Goal: Transaction & Acquisition: Purchase product/service

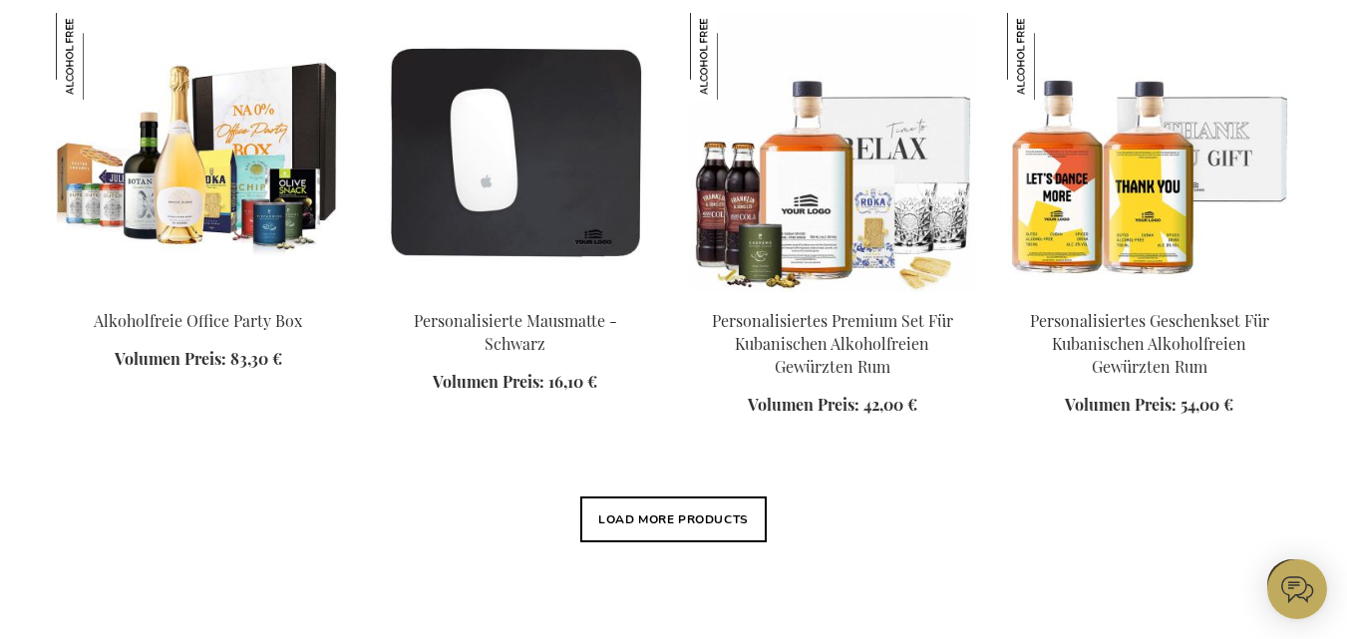
scroll to position [2460, 0]
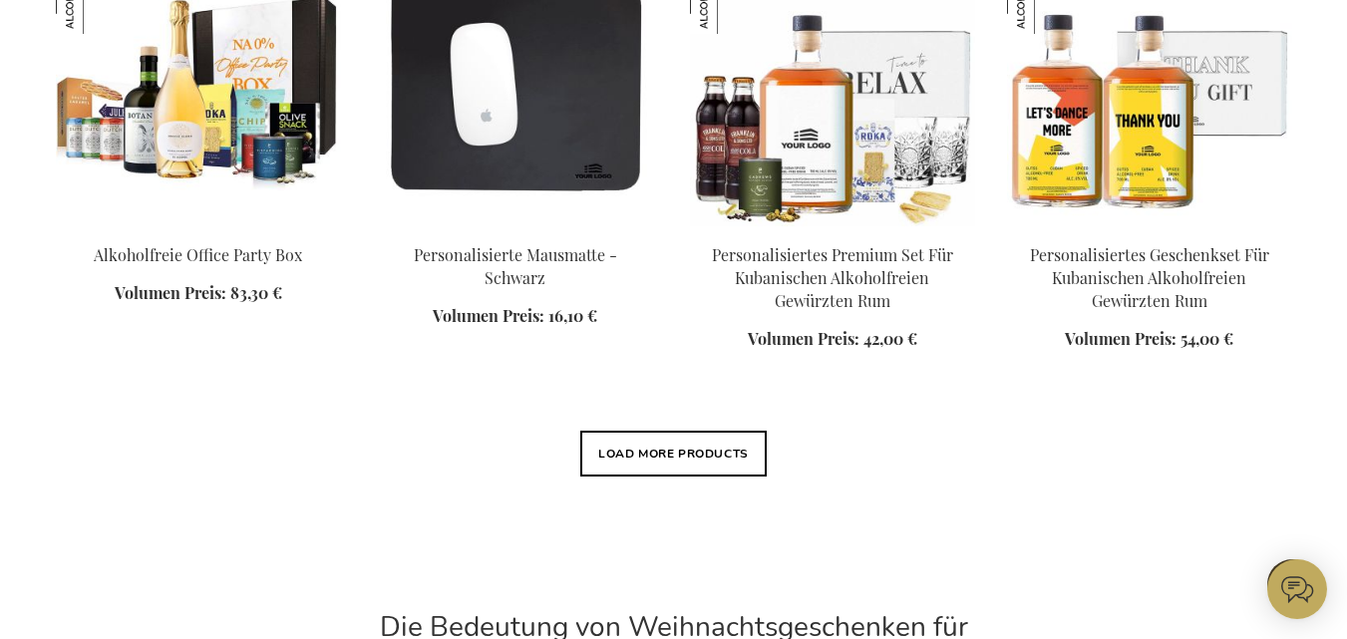
click at [816, 638] on html "The store will not work correctly when cookies are disabled. Mein Warenkorb Mei…" at bounding box center [673, 92] width 1347 height 5105
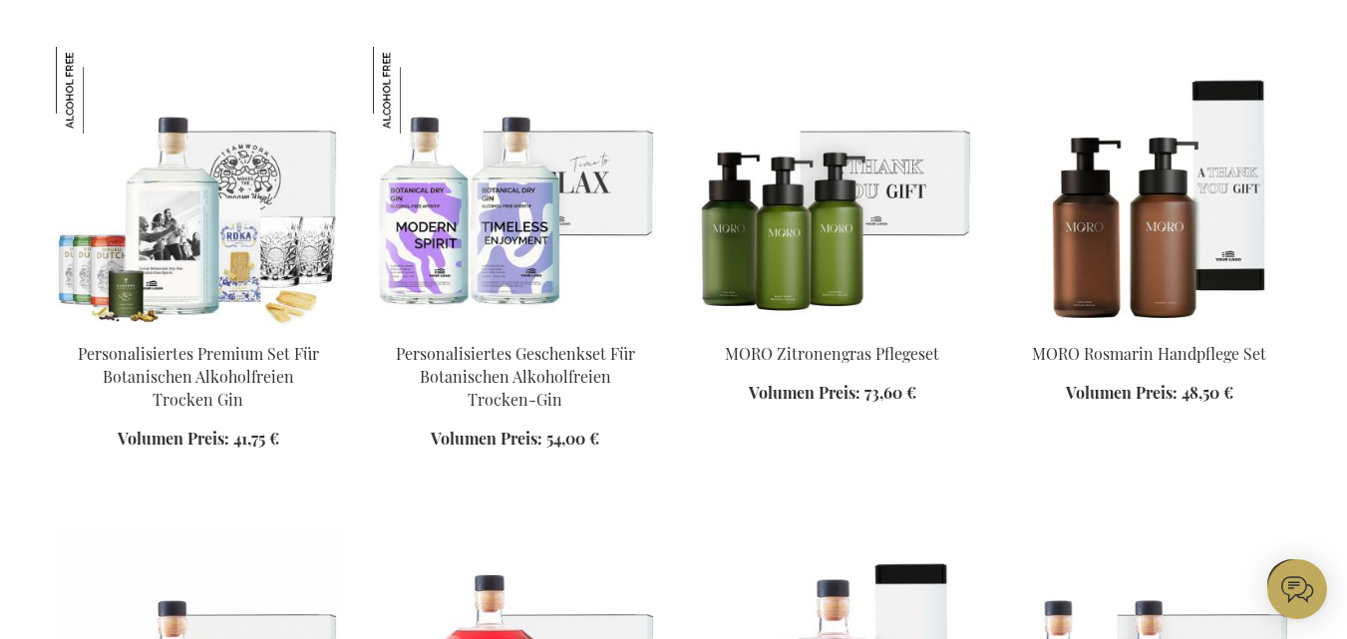
scroll to position [2997, 0]
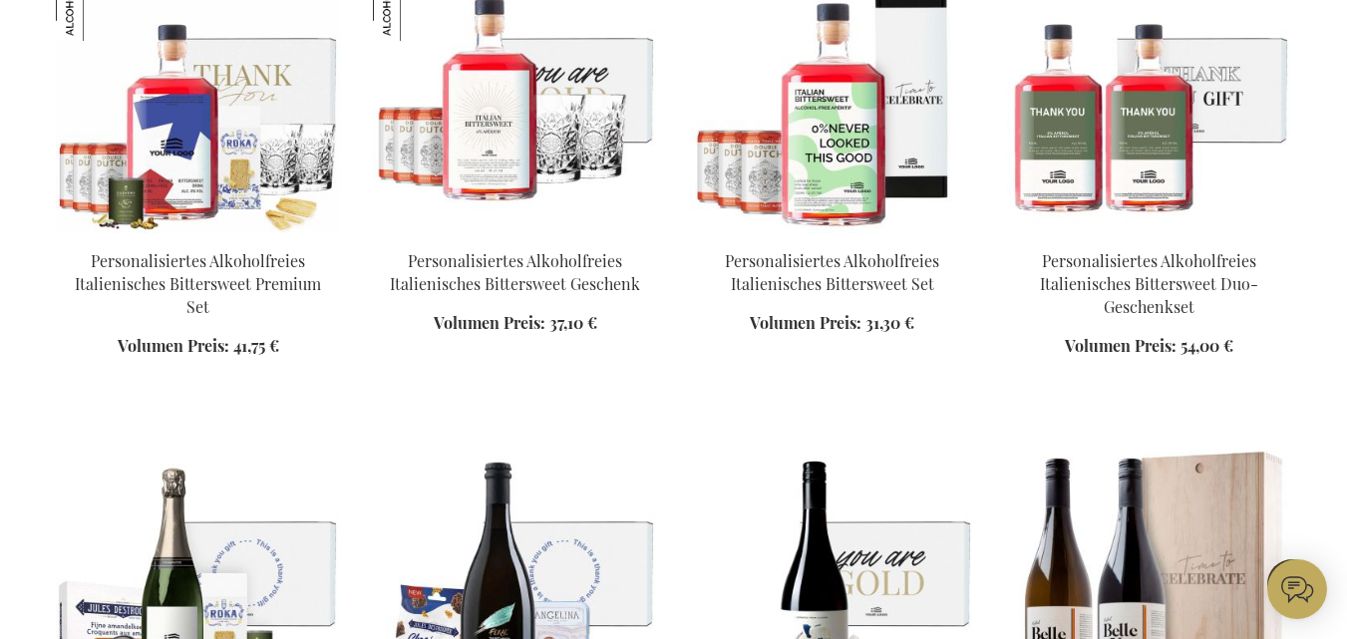
scroll to position [2864, 0]
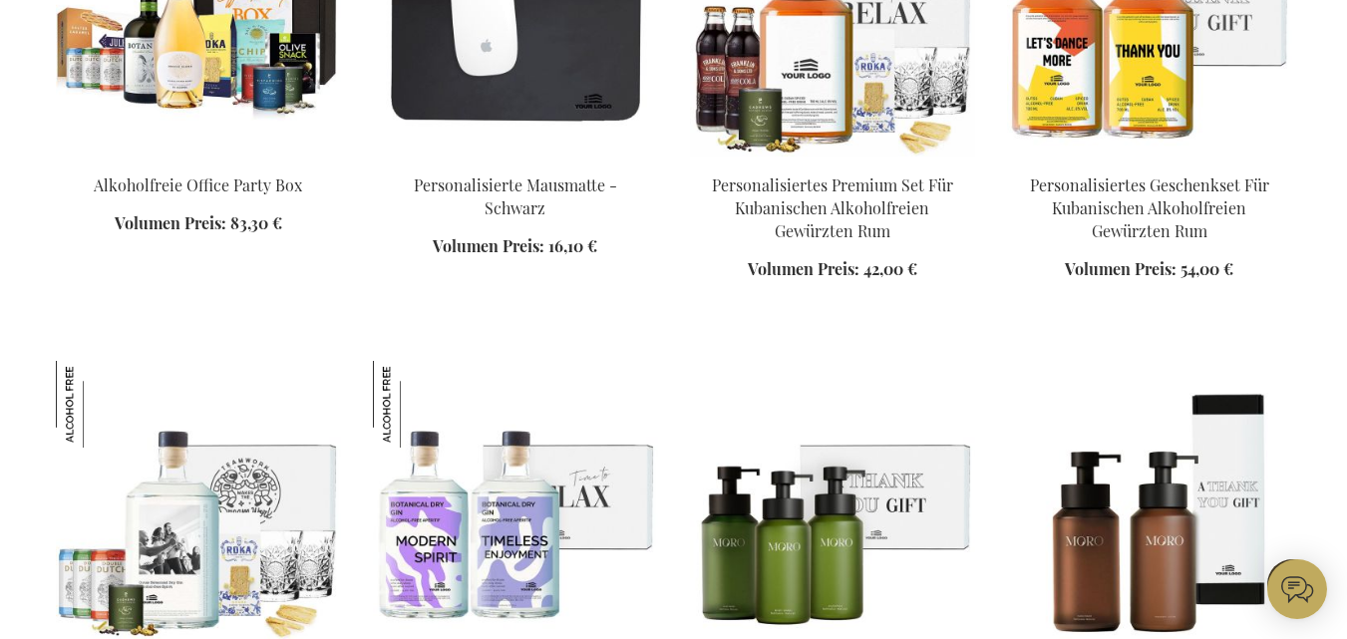
scroll to position [2459, 0]
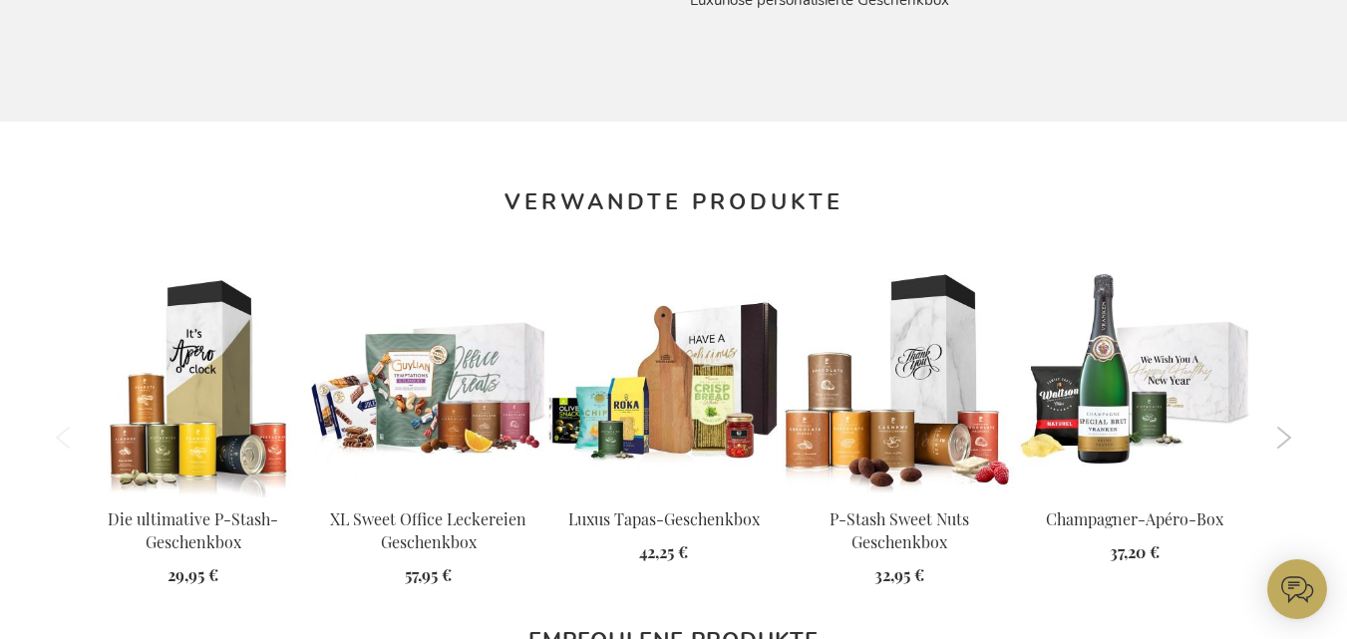
scroll to position [1688, 0]
